Goal: Check status: Check status

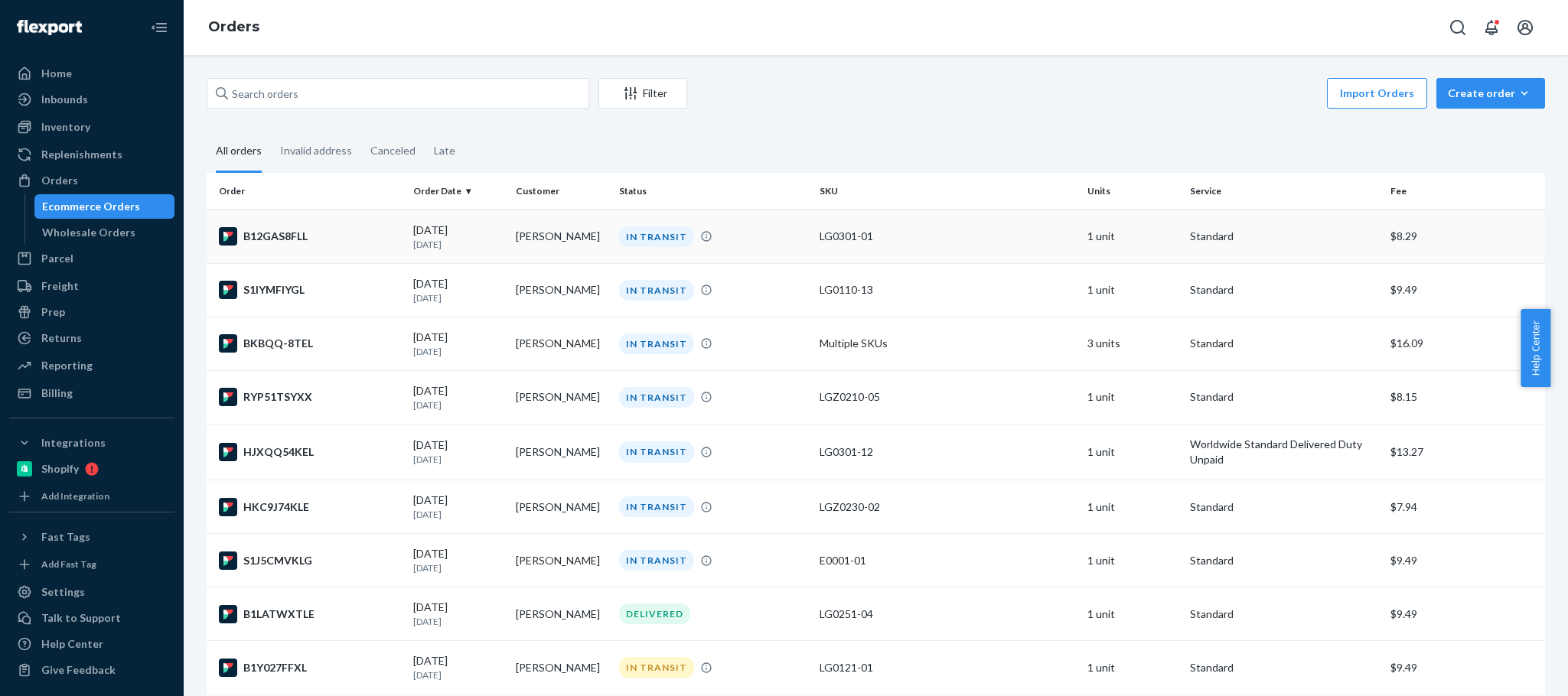
click at [574, 232] on td "[PERSON_NAME]" at bounding box center [561, 236] width 103 height 54
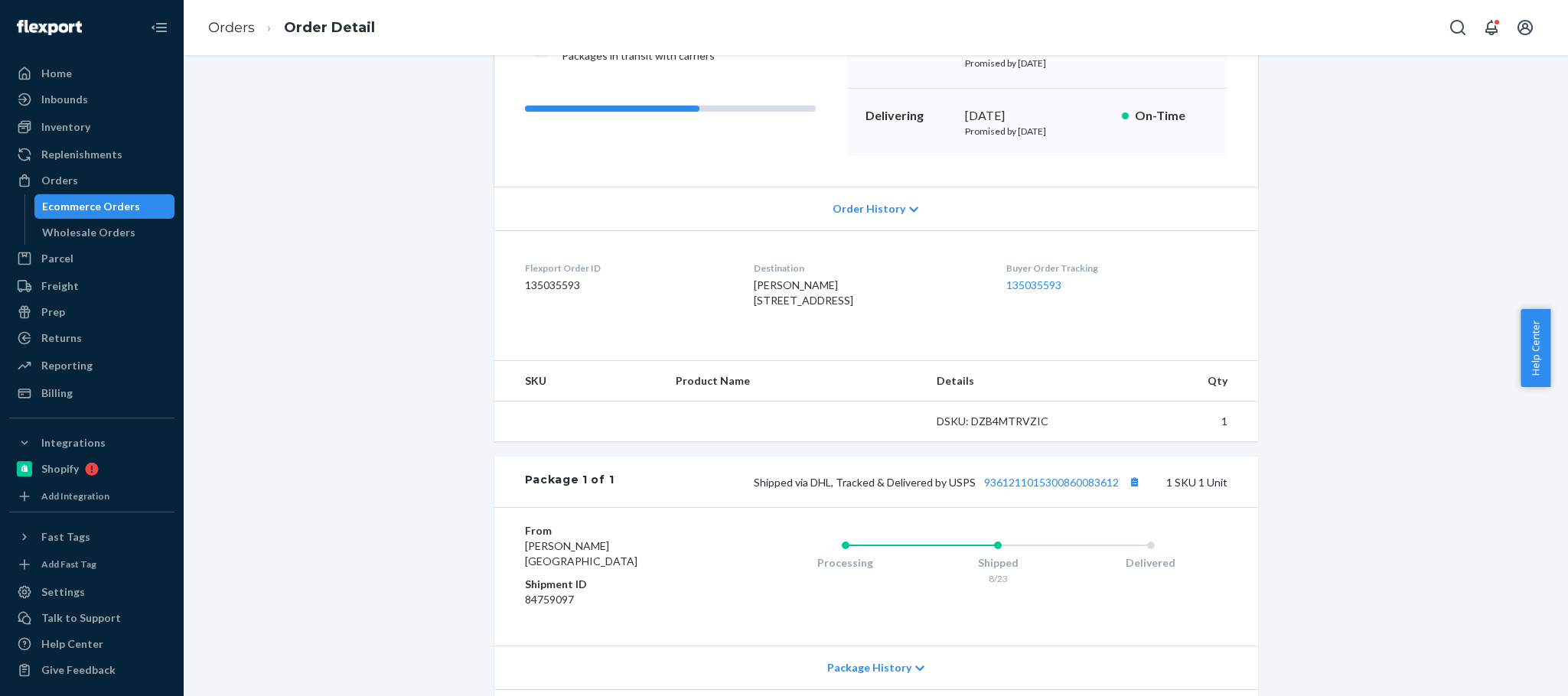
scroll to position [321, 0]
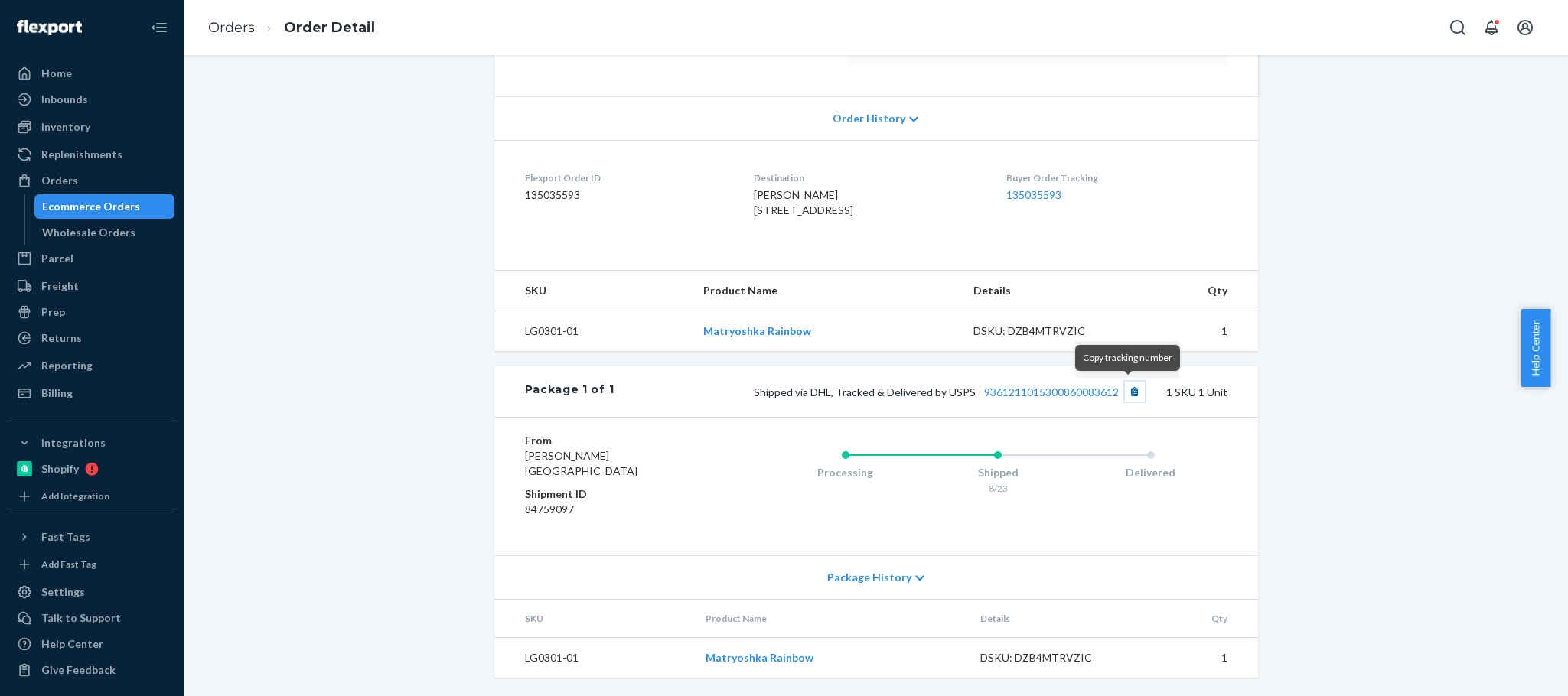
click at [1127, 390] on button "Copy tracking number" at bounding box center [1135, 392] width 20 height 20
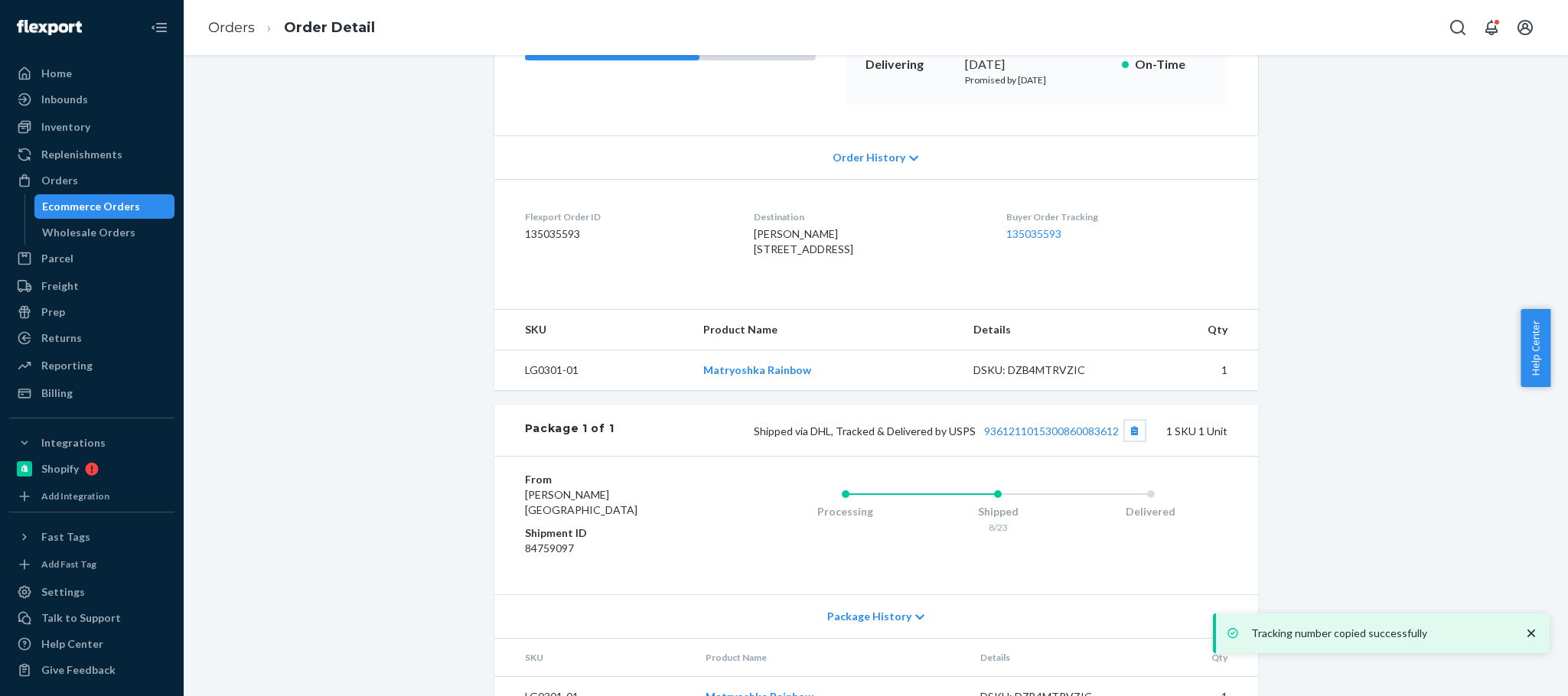
scroll to position [0, 0]
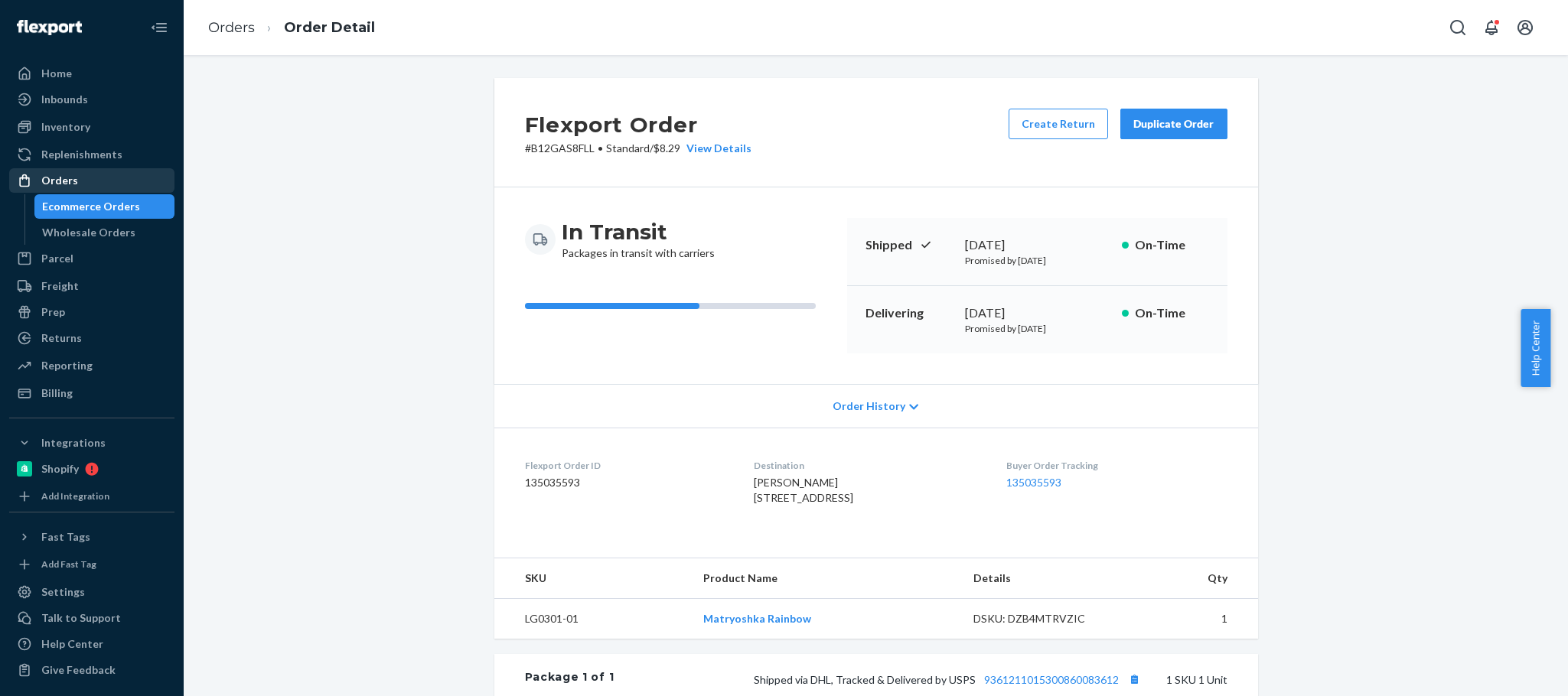
click at [76, 184] on div "Orders" at bounding box center [91, 180] width 163 height 22
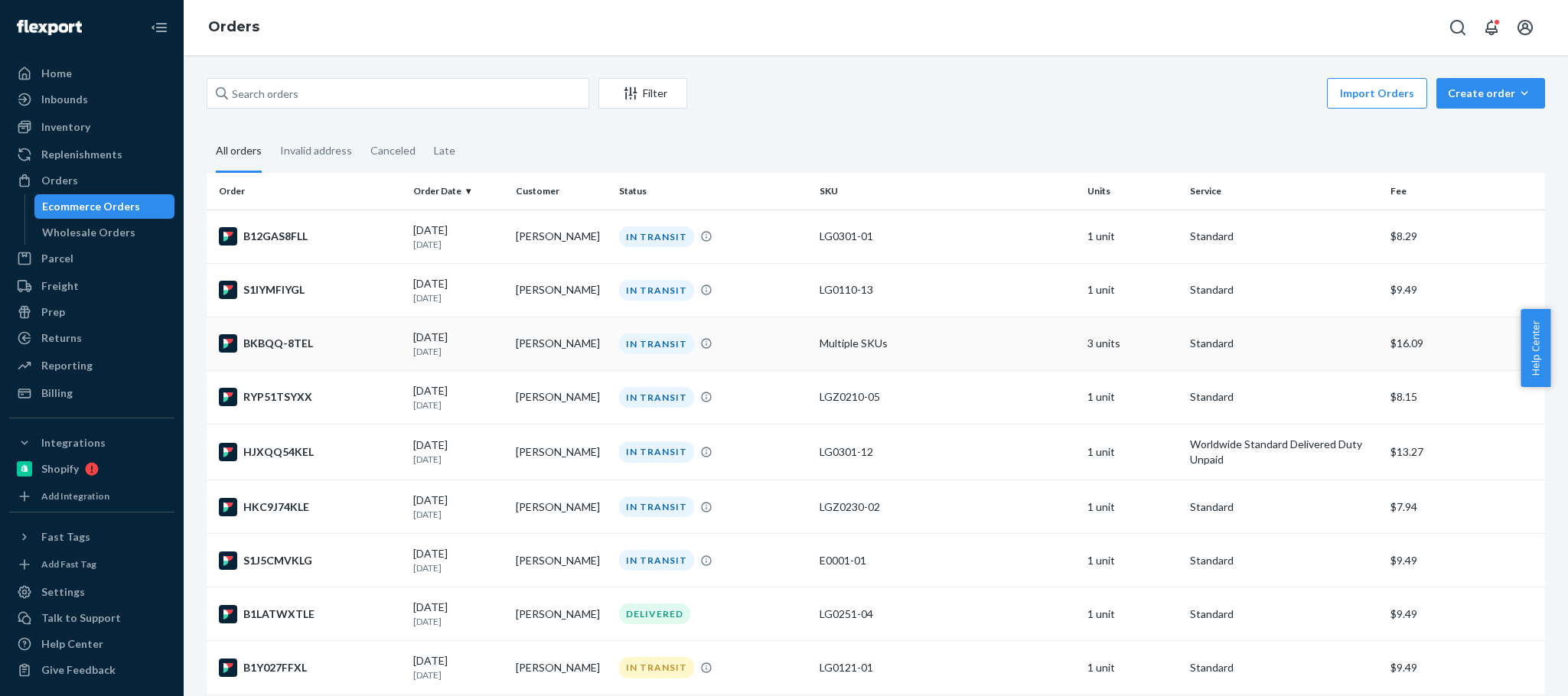
click at [658, 336] on div "IN TRANSIT" at bounding box center [657, 344] width 75 height 21
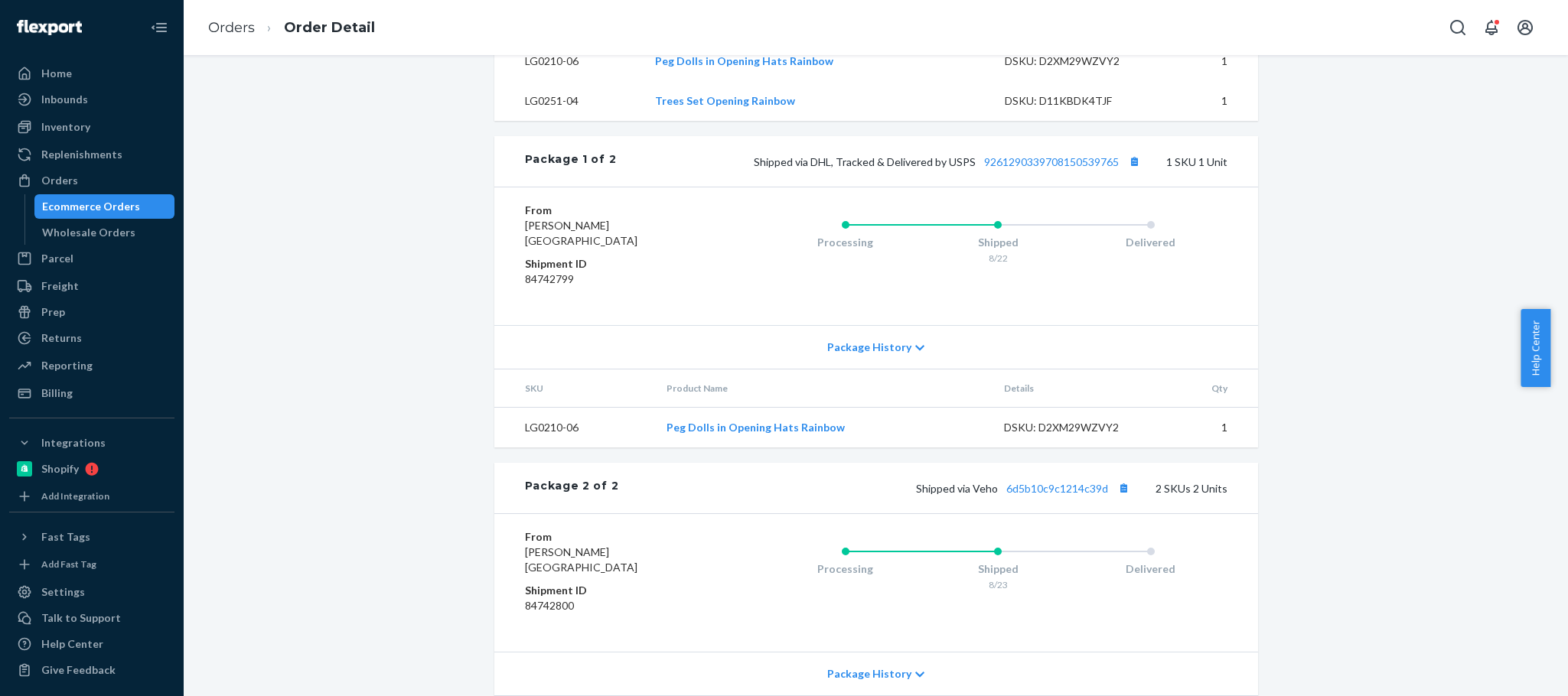
scroll to position [597, 0]
click at [1125, 172] on button "Copy tracking number" at bounding box center [1135, 162] width 20 height 20
drag, startPoint x: 508, startPoint y: 191, endPoint x: 1139, endPoint y: 198, distance: 631.0
click at [1139, 187] on div "Package 1 of 2 Shipped via DHL, Tracked & Delivered by USPS 9261290339708150539…" at bounding box center [876, 162] width 764 height 50
drag, startPoint x: 517, startPoint y: 524, endPoint x: 1114, endPoint y: 524, distance: 597.0
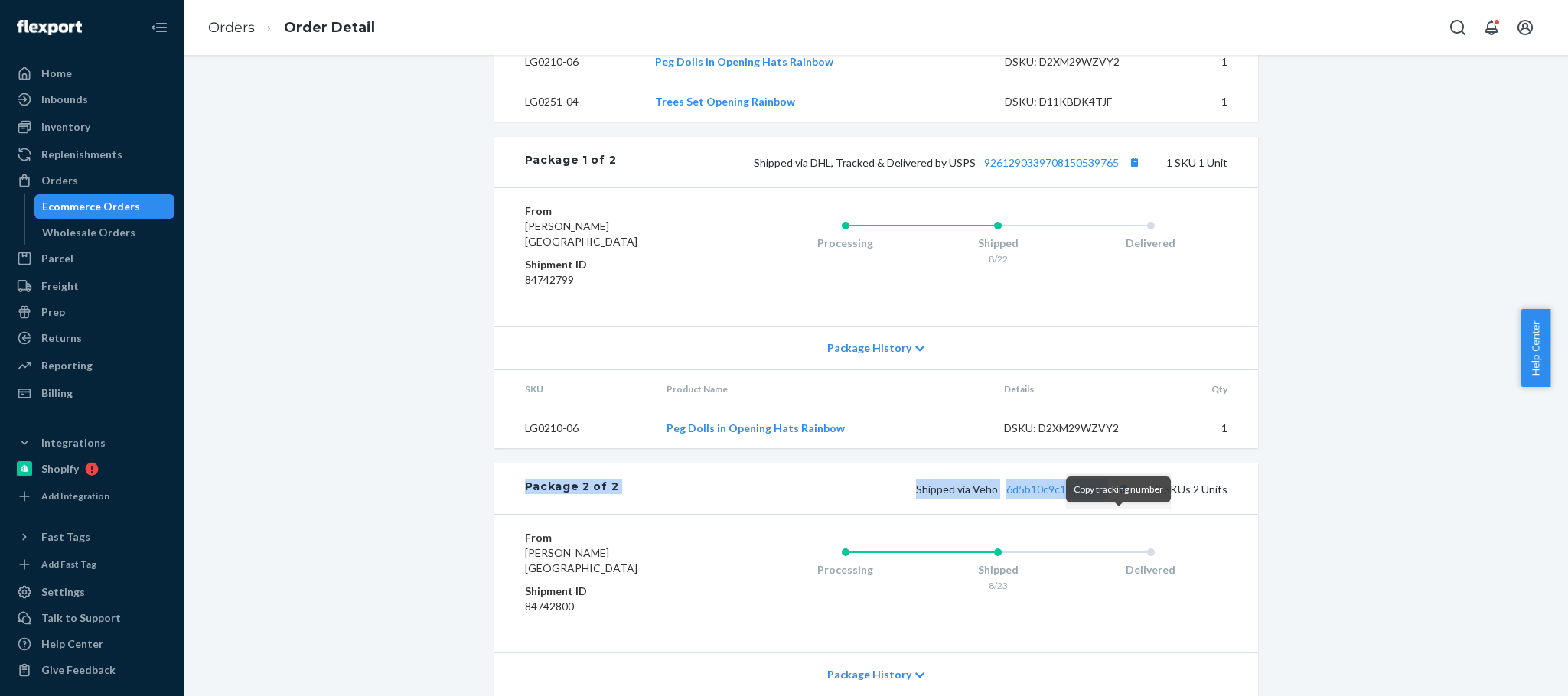
click at [1114, 514] on div "Package 2 of 2 Shipped via Veho 6d5b10c9c1214c39d 2 SKUs 2 Units" at bounding box center [876, 489] width 764 height 50
copy div "Package 2 of 2 Shipped via Veho 6d5b10c9c1214c39d"
click at [894, 499] on div "Shipped via Veho 6d5b10c9c1214c39d 2 SKUs 2 Units" at bounding box center [922, 489] width 608 height 20
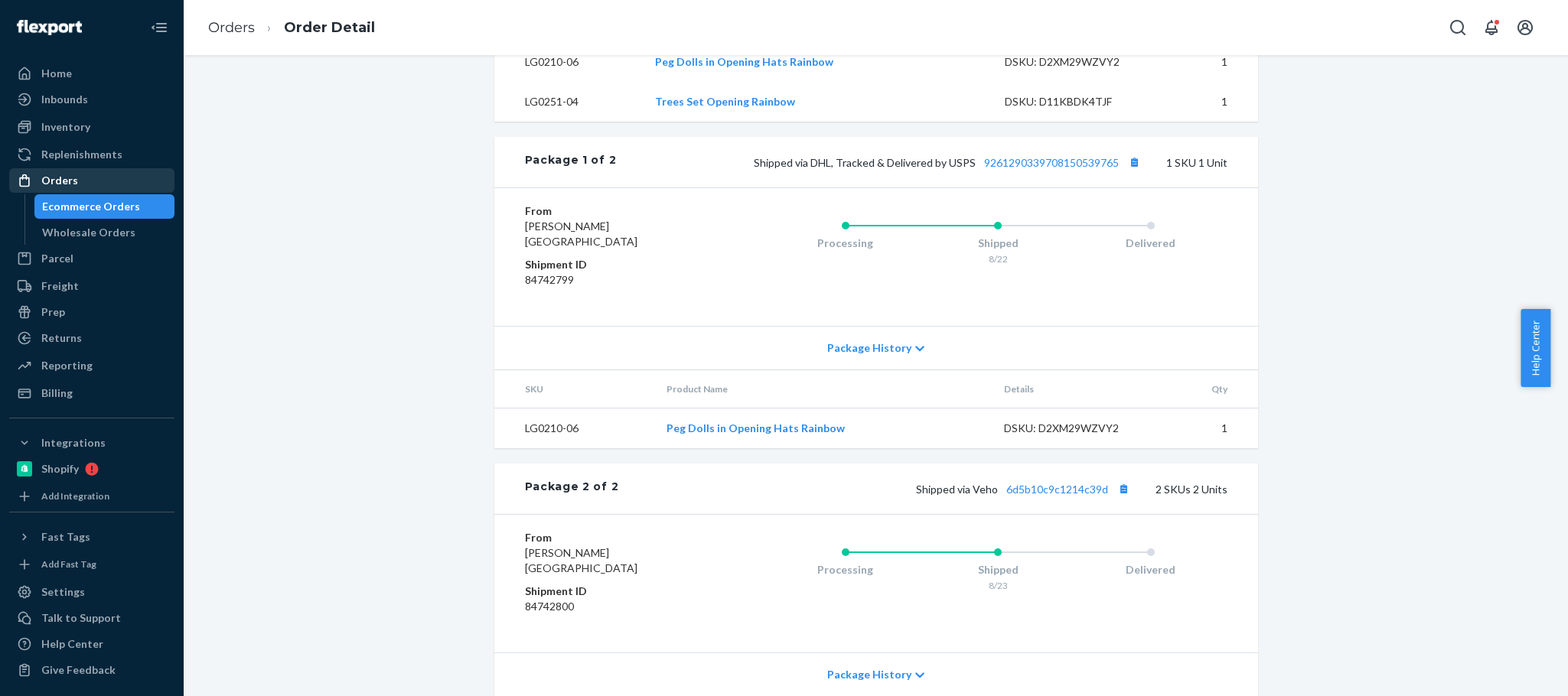
click at [58, 181] on div "Orders" at bounding box center [60, 180] width 37 height 15
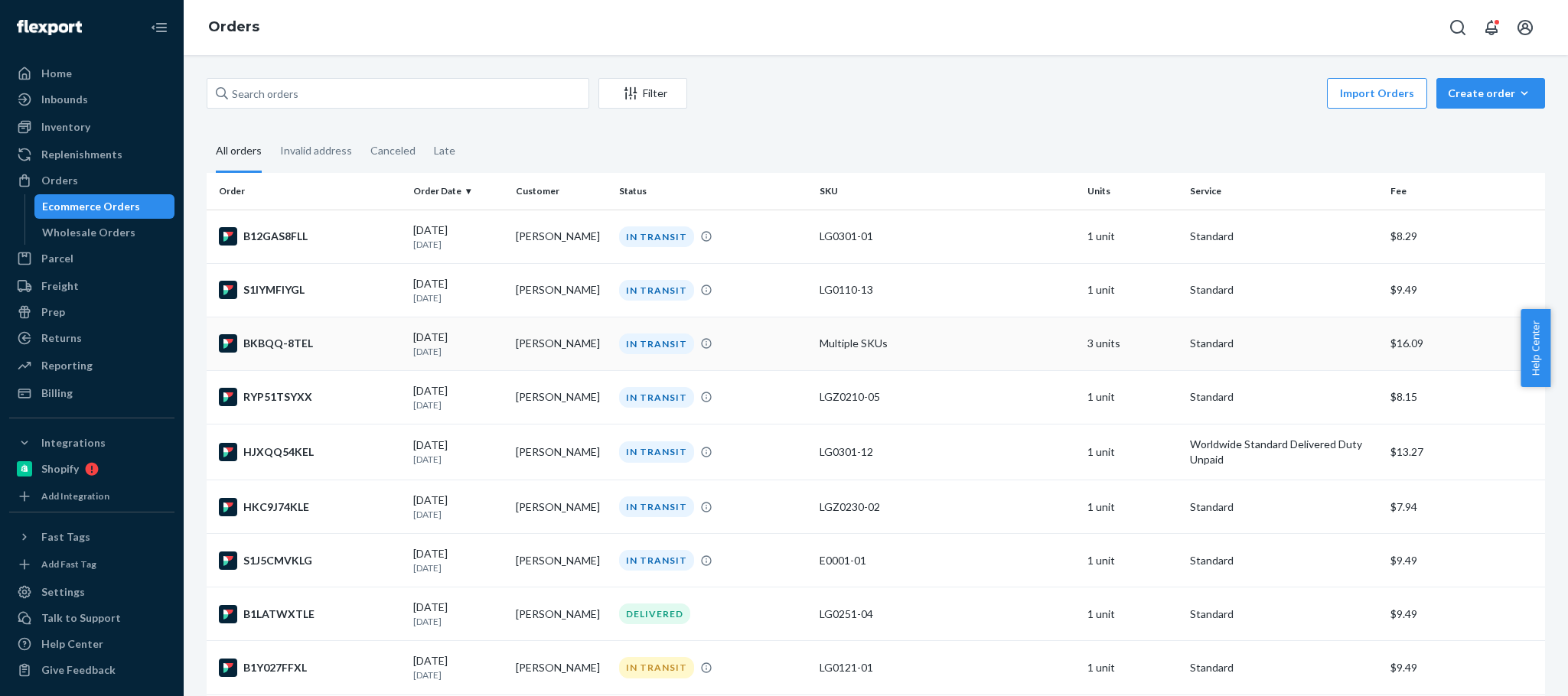
click at [454, 344] on div "[DATE] [DATE]" at bounding box center [458, 344] width 91 height 28
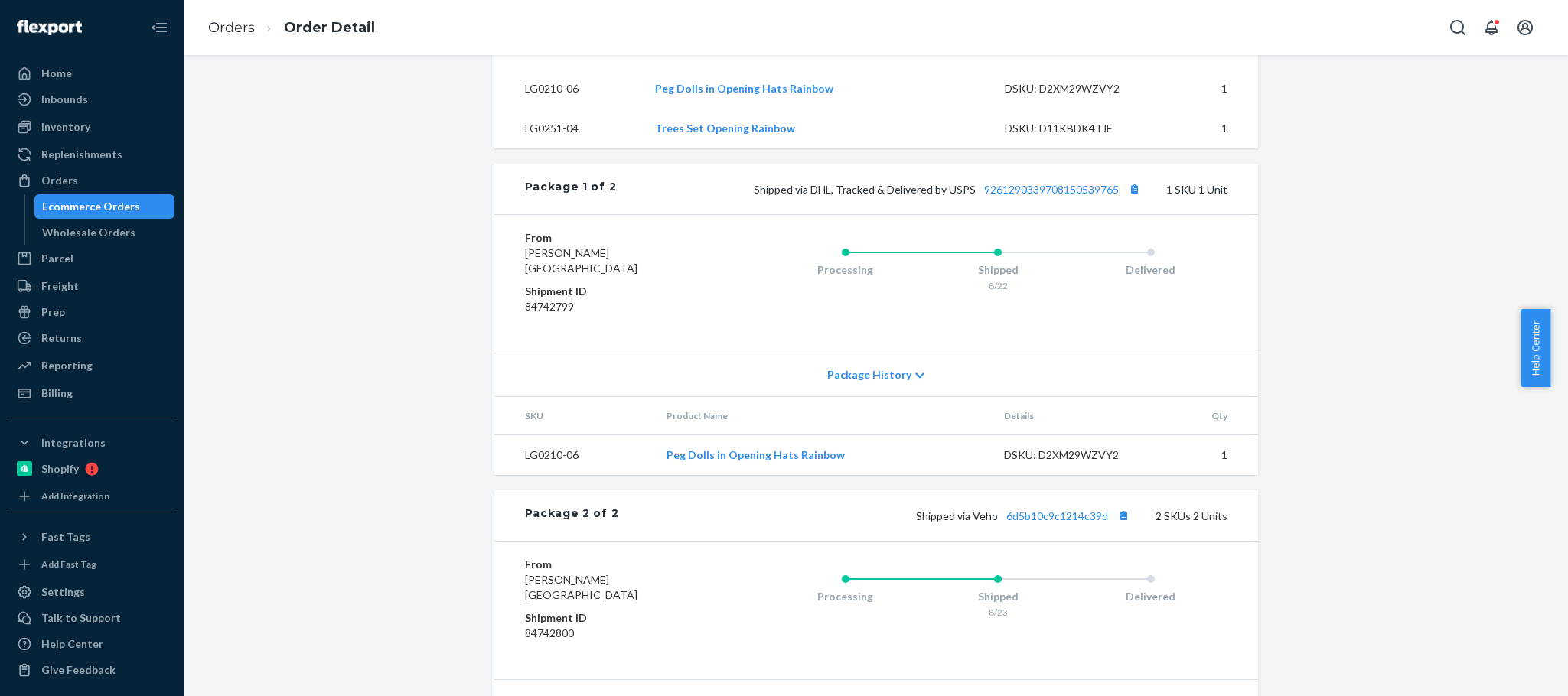
scroll to position [573, 0]
click at [981, 521] on span "Shipped via Veho 6d5b10c9c1214c39d" at bounding box center [1025, 513] width 218 height 13
copy span "Veho"
click at [80, 177] on div "Orders" at bounding box center [91, 180] width 163 height 22
